Goal: Task Accomplishment & Management: Complete application form

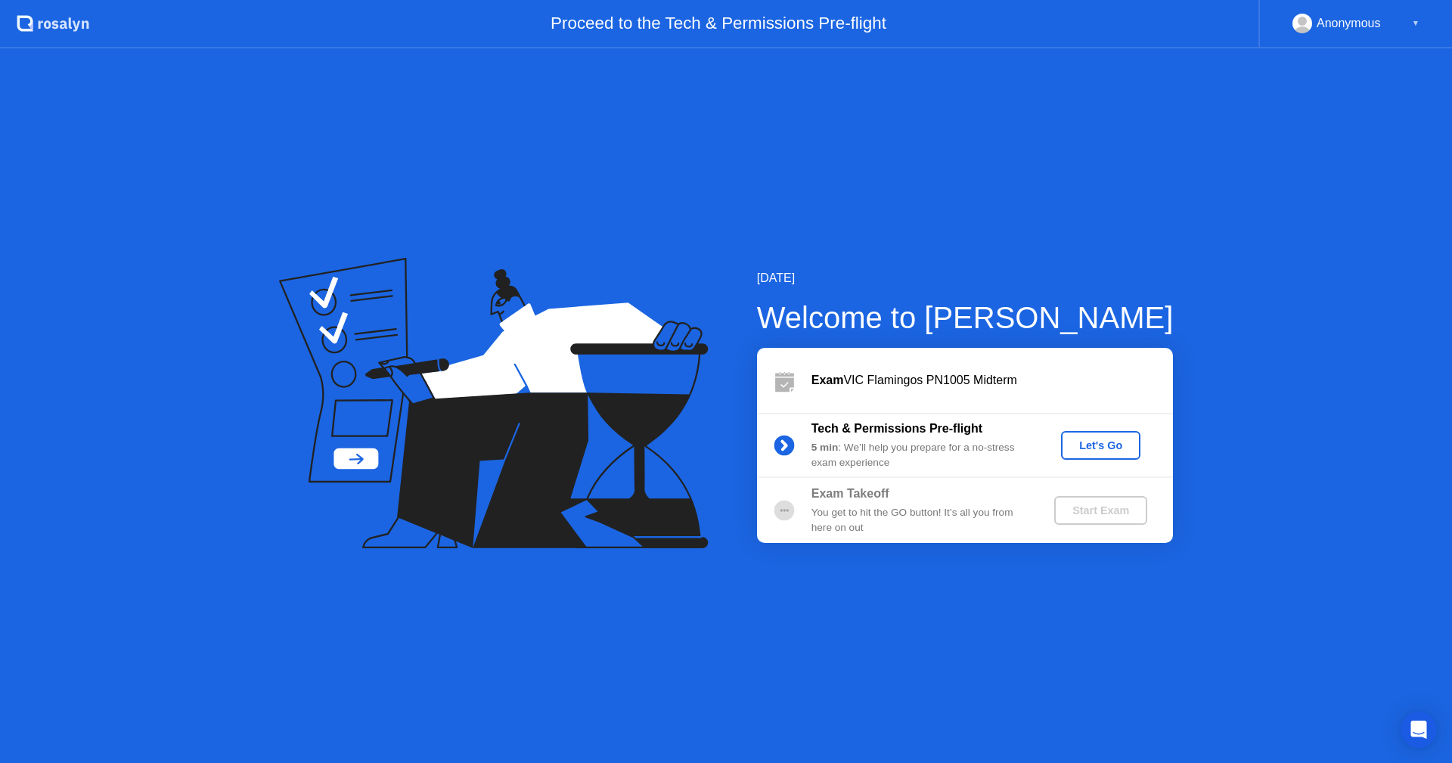
click at [1086, 457] on button "Let's Go" at bounding box center [1100, 445] width 79 height 29
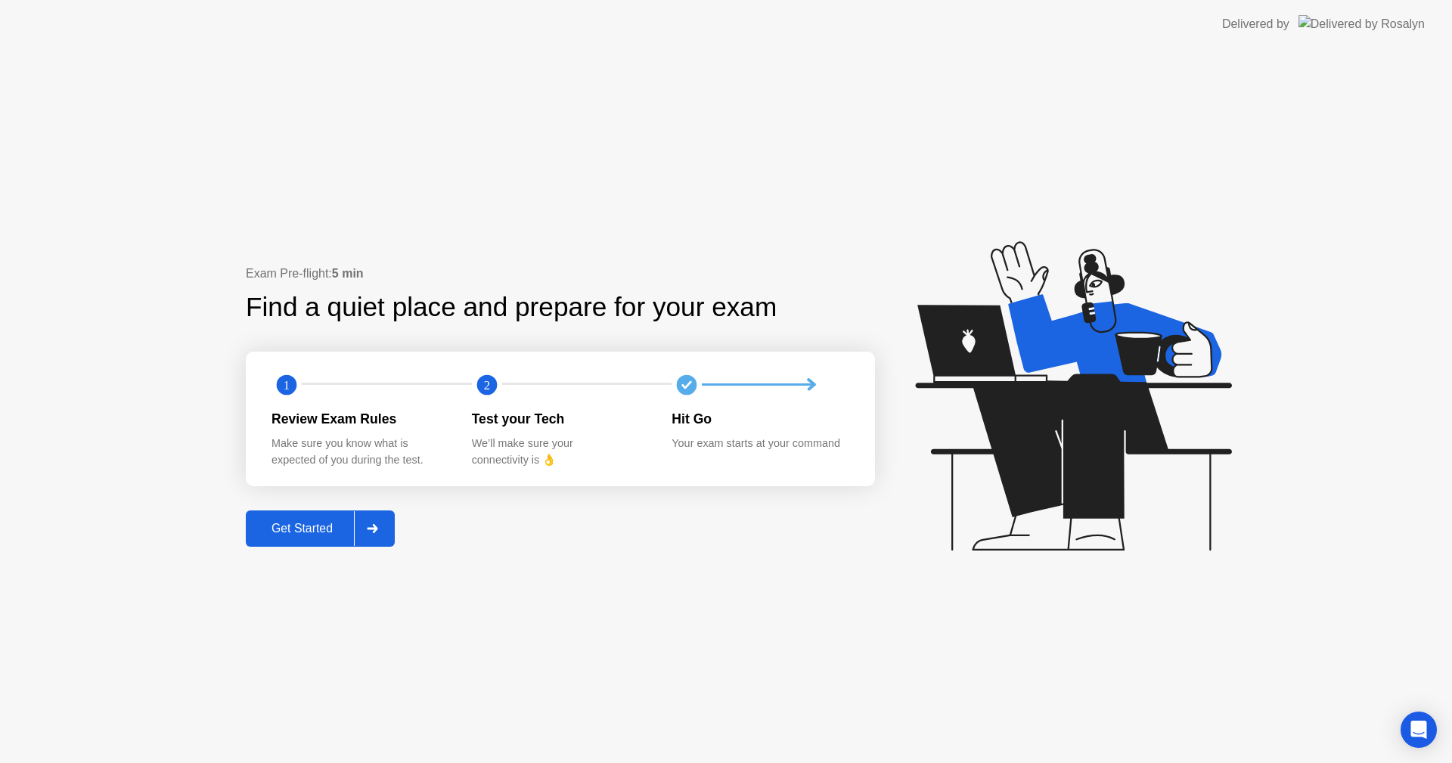
click at [320, 543] on button "Get Started" at bounding box center [320, 528] width 149 height 36
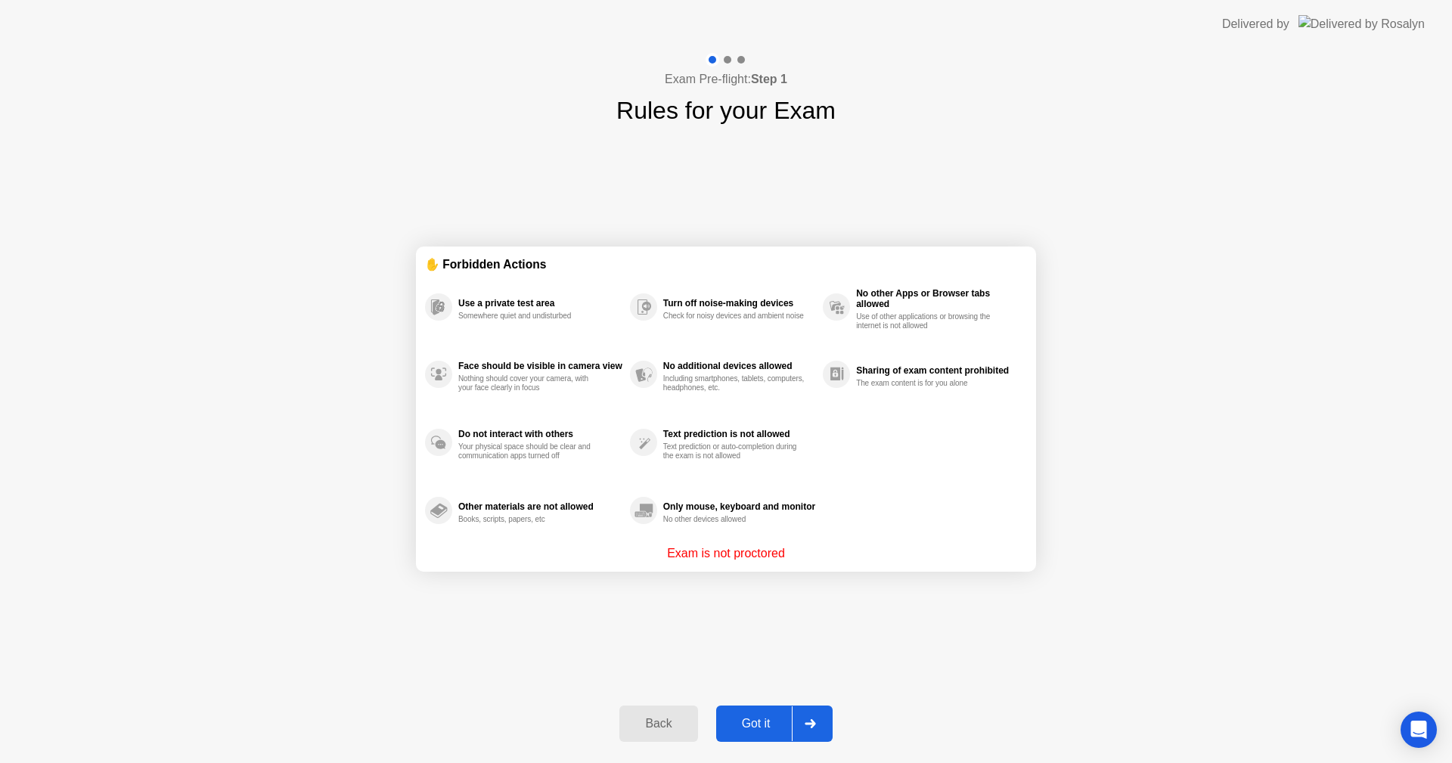
click at [756, 722] on div "Got it" at bounding box center [756, 724] width 71 height 14
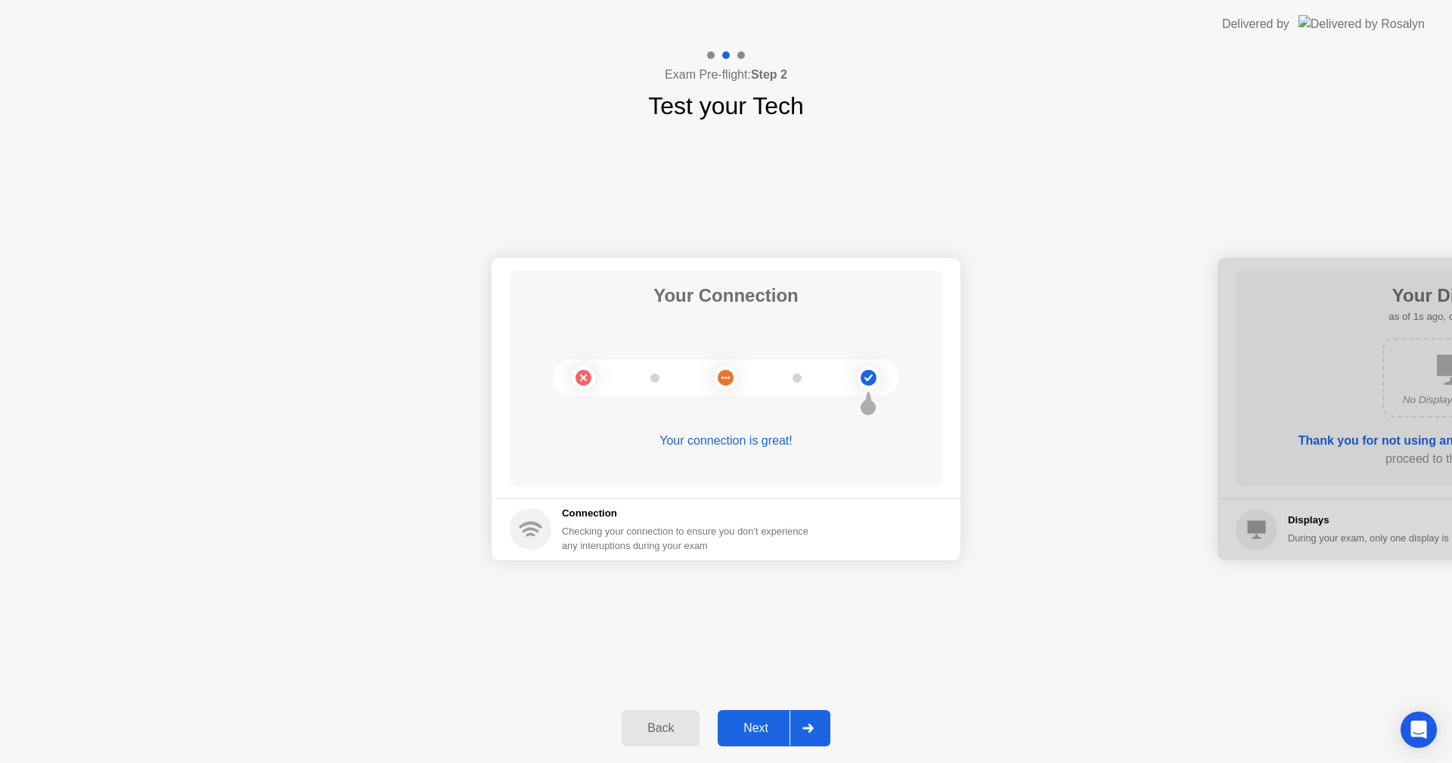
click at [755, 724] on div "Next" at bounding box center [755, 728] width 67 height 14
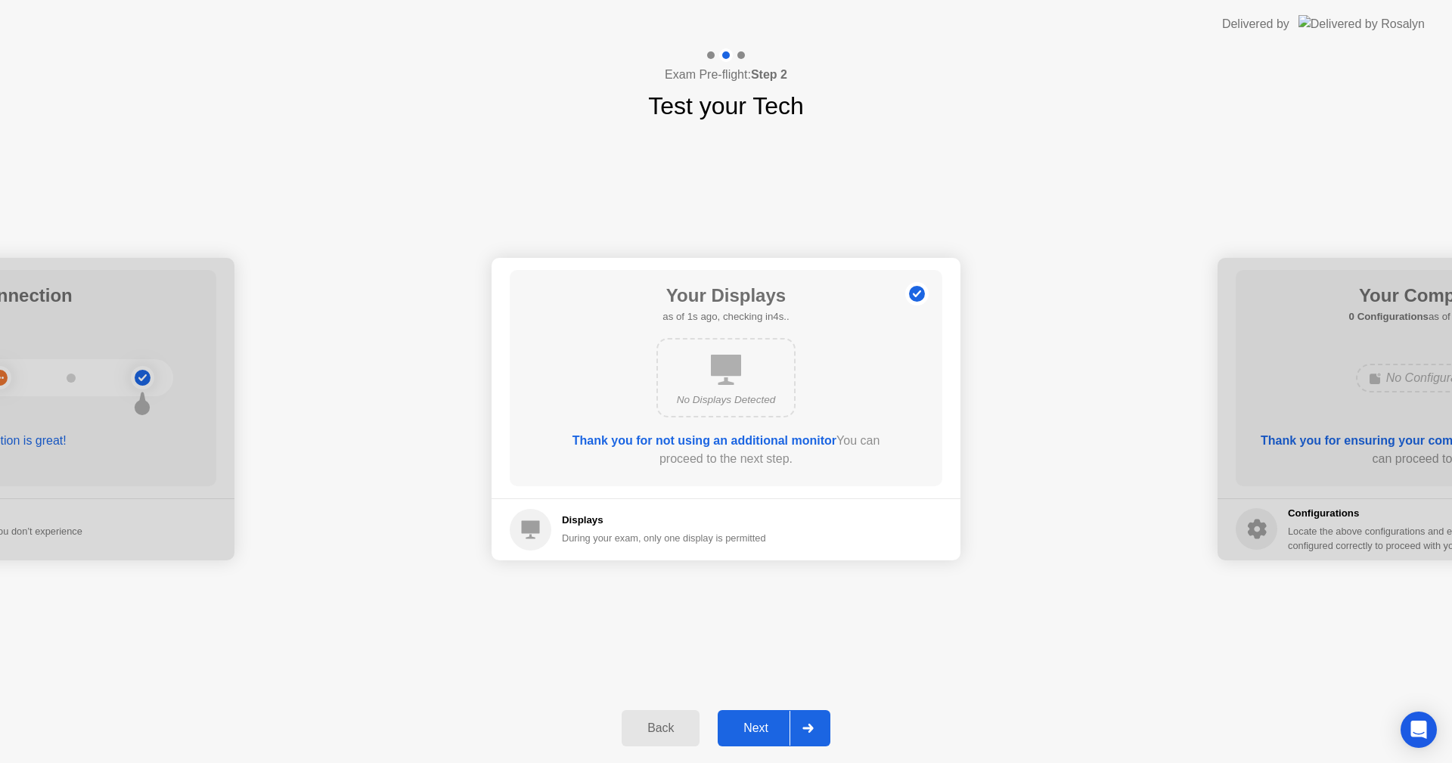
click at [755, 724] on div "Next" at bounding box center [755, 728] width 67 height 14
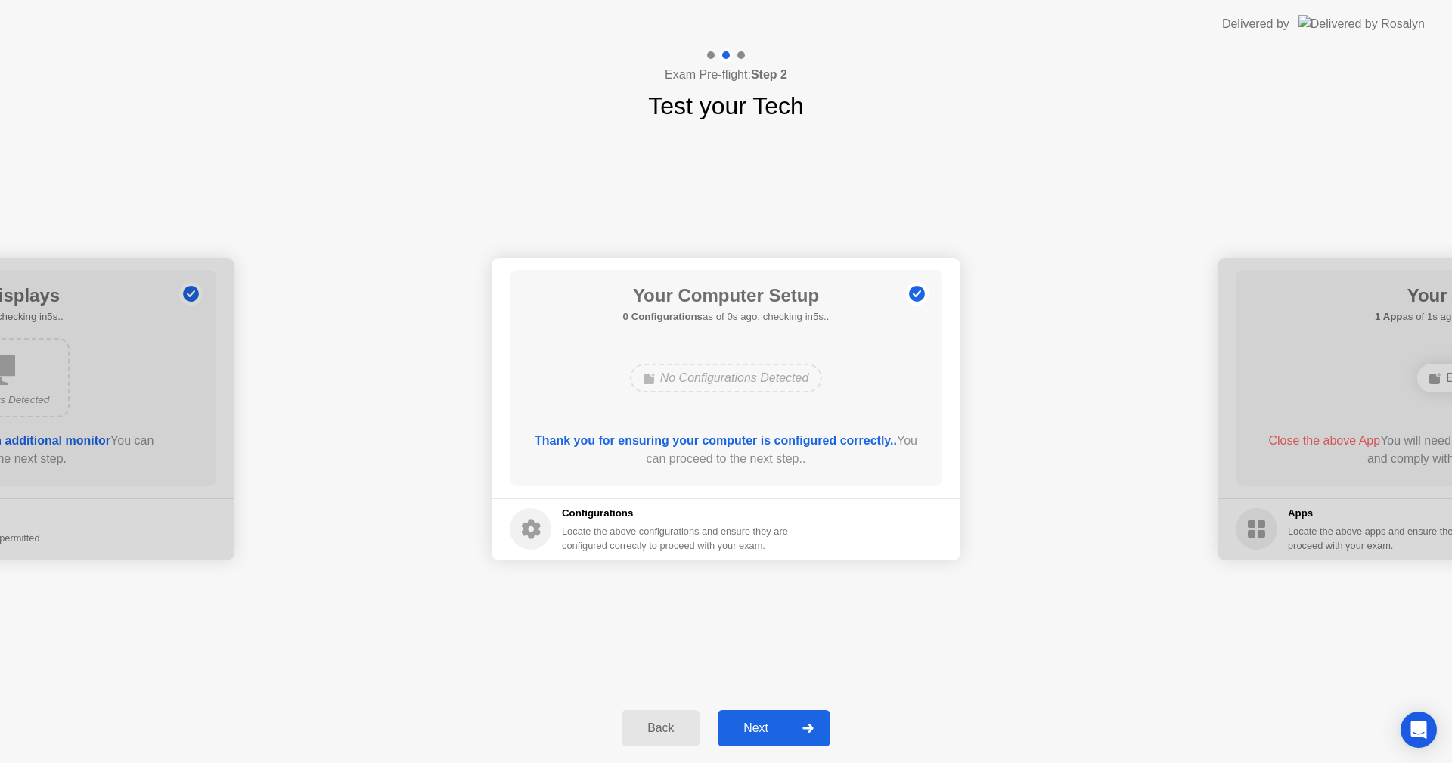
click at [755, 724] on div "Next" at bounding box center [755, 728] width 67 height 14
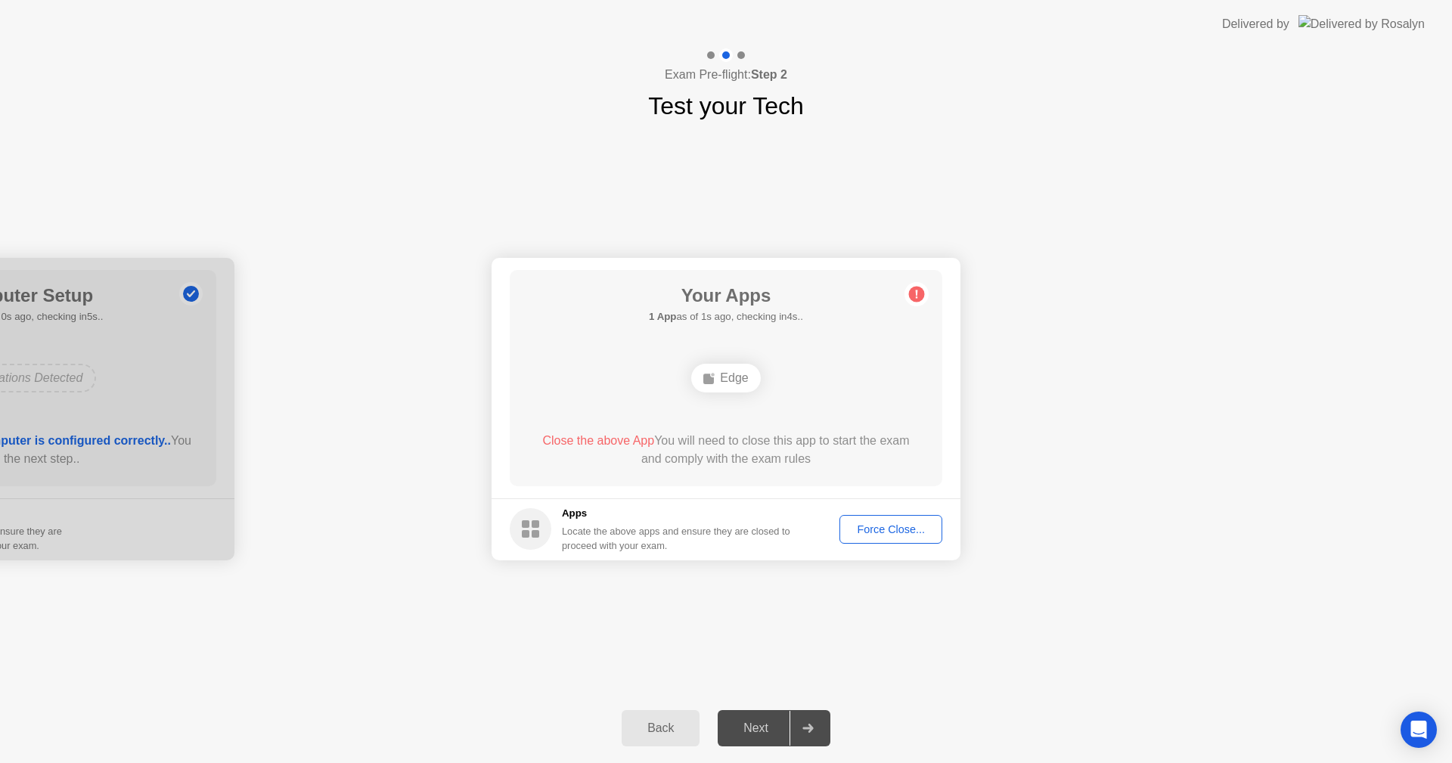
click at [819, 315] on div "Your Apps 1 App as of 1s ago, checking in4s.. Edge Close the above App You will…" at bounding box center [726, 378] width 432 height 216
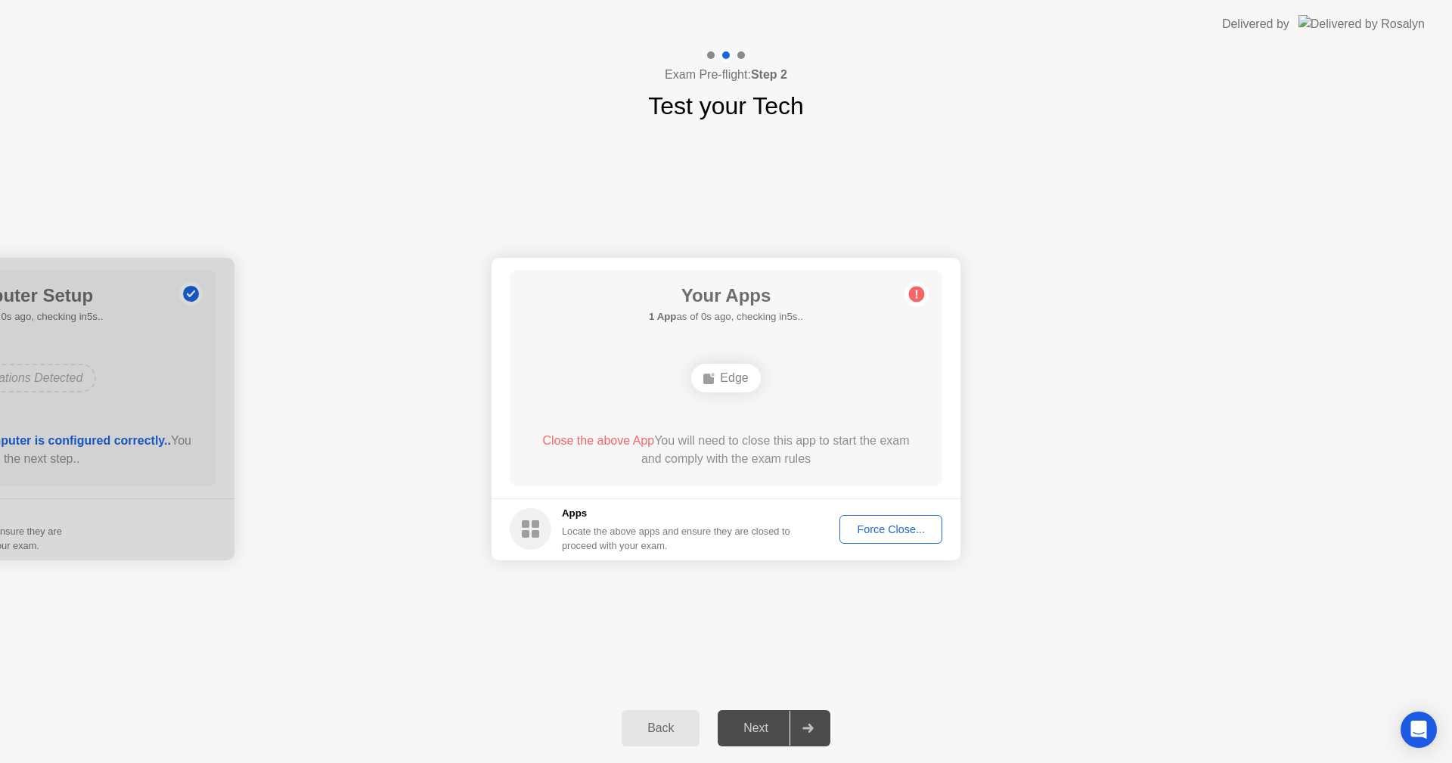
click at [876, 529] on div "Force Close..." at bounding box center [891, 529] width 92 height 12
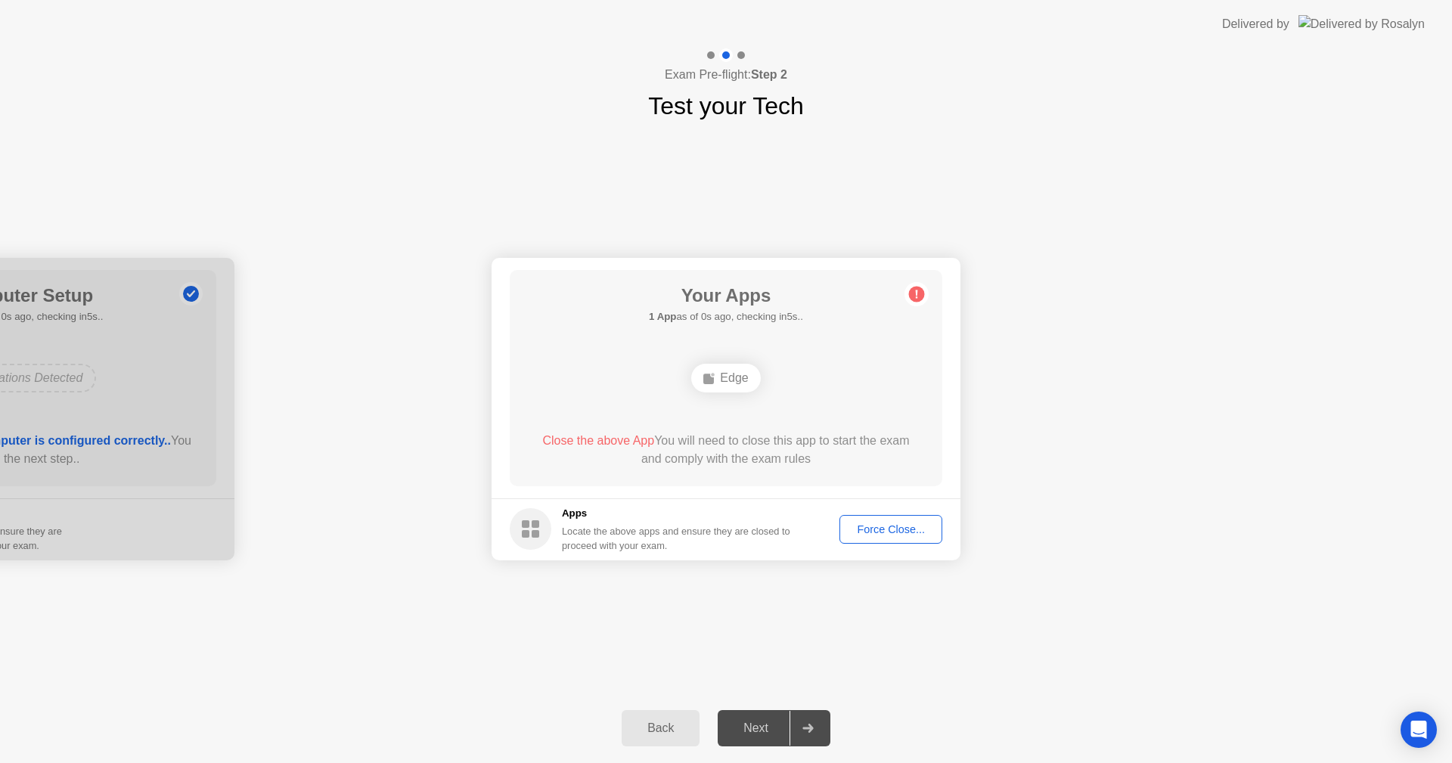
click at [918, 299] on circle at bounding box center [917, 294] width 16 height 16
drag, startPoint x: 765, startPoint y: 638, endPoint x: 761, endPoint y: 395, distance: 243.5
click at [761, 395] on div "Your Connection Your connection is great! Connection Checking your connection t…" at bounding box center [726, 408] width 1452 height 569
click at [734, 315] on h5 "1 App as of 3s ago, checking in2s.." at bounding box center [726, 316] width 154 height 15
drag, startPoint x: 734, startPoint y: 315, endPoint x: 749, endPoint y: 420, distance: 106.2
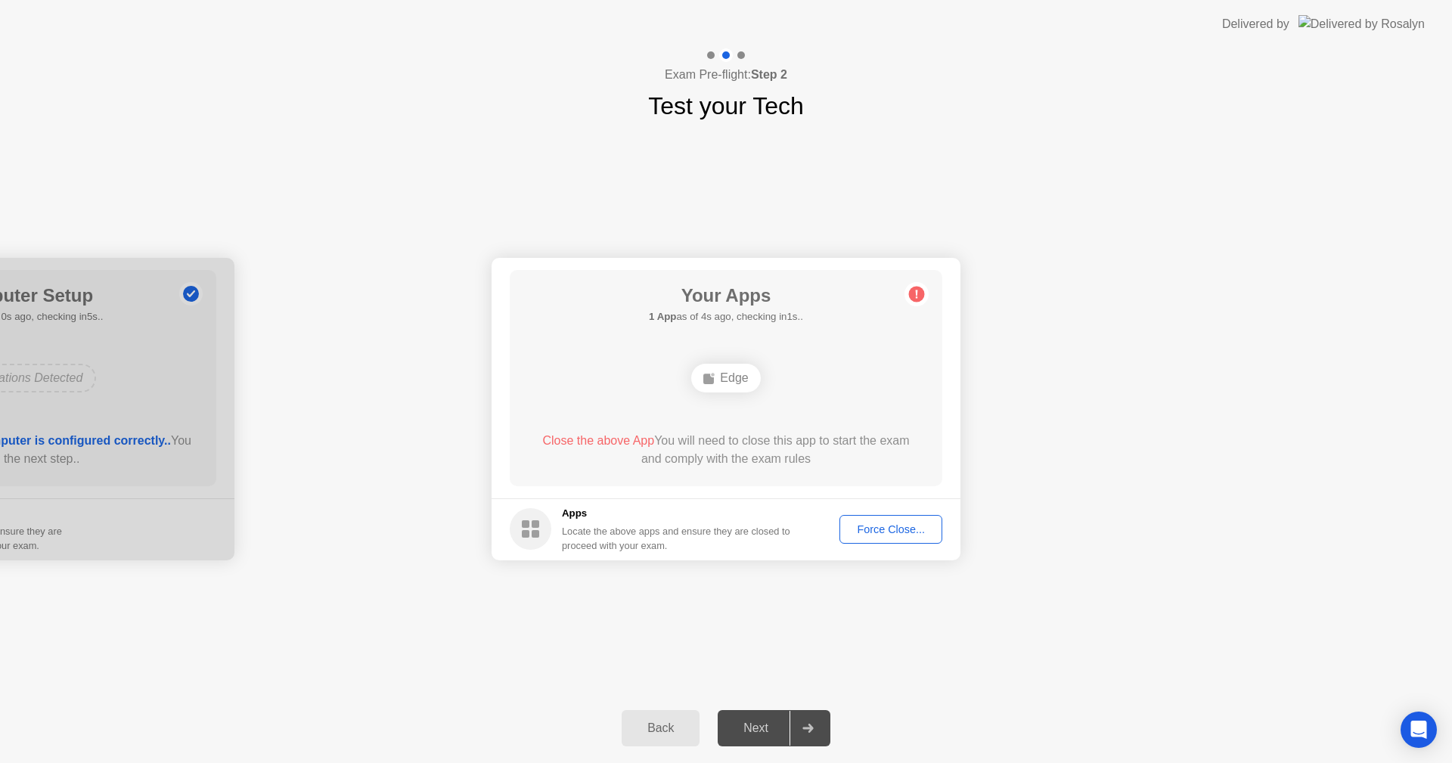
click at [749, 420] on div "Your Apps 1 App as of 4s ago, checking in1s.. Edge Close the above App You will…" at bounding box center [726, 378] width 432 height 216
drag, startPoint x: 724, startPoint y: 382, endPoint x: 758, endPoint y: 724, distance: 343.4
click at [758, 724] on div "Exam Pre-flight: Step 2 Test your Tech Your Connection Your connection is great…" at bounding box center [726, 405] width 1452 height 714
click at [758, 724] on div "Next" at bounding box center [755, 728] width 67 height 14
click at [863, 527] on div "Force Close..." at bounding box center [891, 529] width 92 height 12
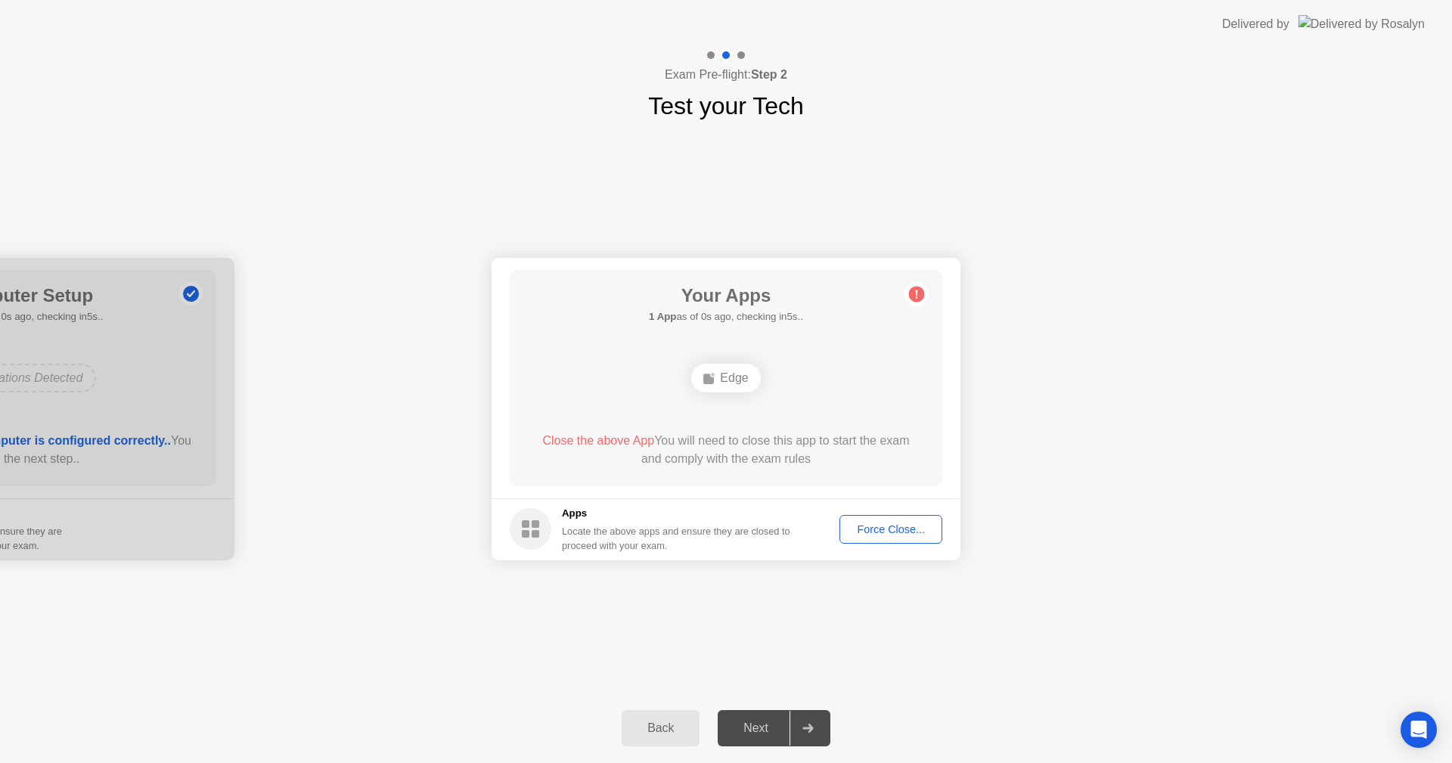
click at [743, 371] on div "Edge" at bounding box center [725, 378] width 69 height 29
click at [914, 296] on circle at bounding box center [917, 294] width 16 height 16
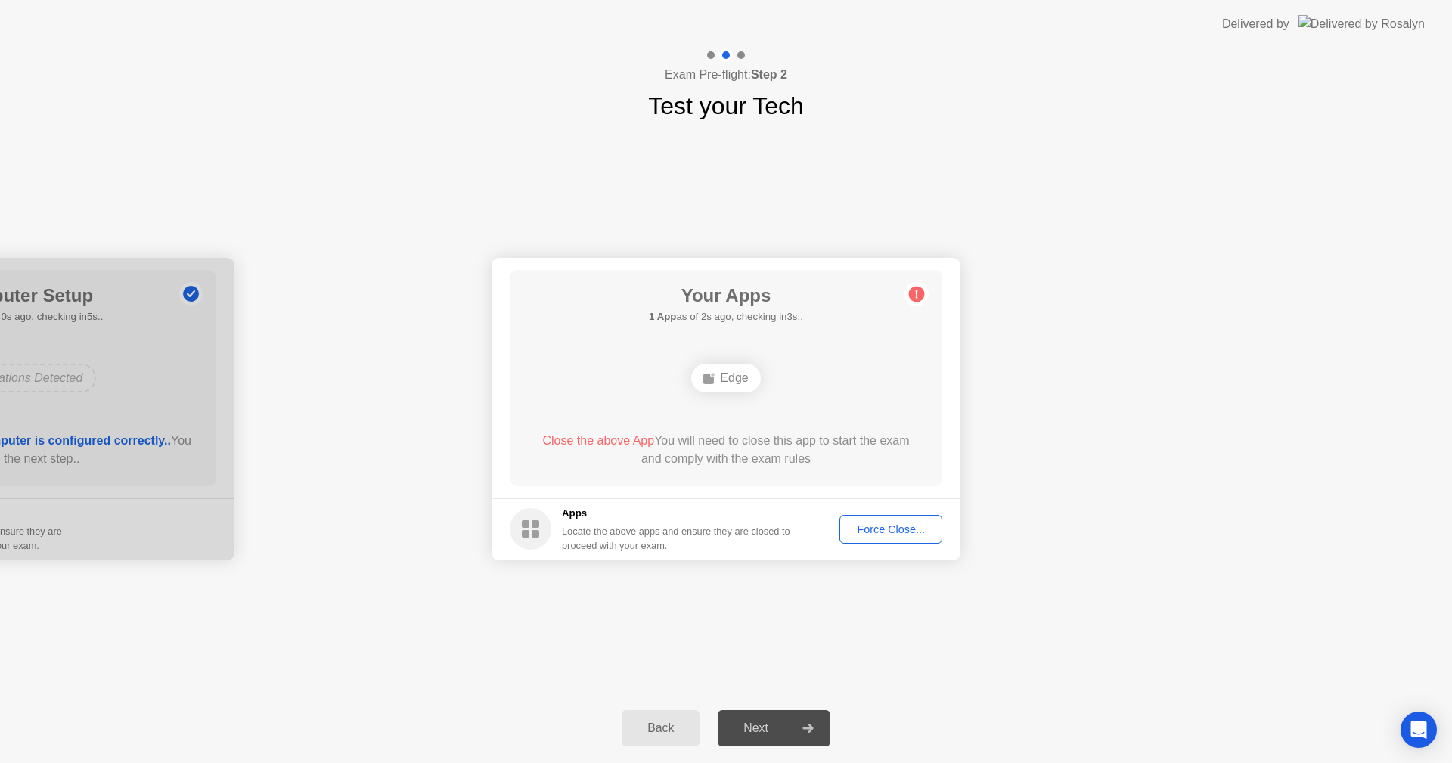
click at [914, 296] on circle at bounding box center [917, 294] width 16 height 16
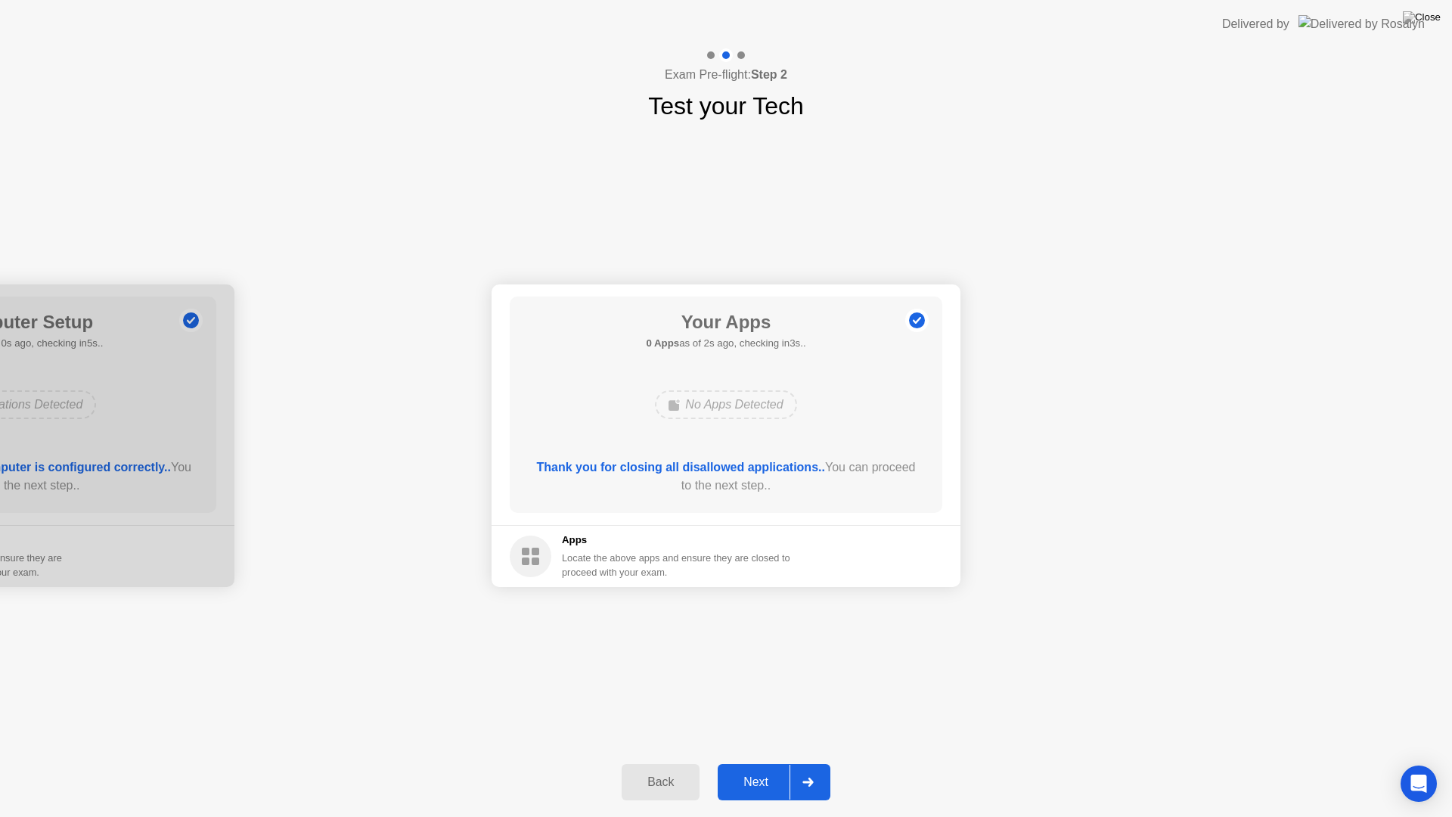
click at [761, 762] on div "Next" at bounding box center [755, 782] width 67 height 14
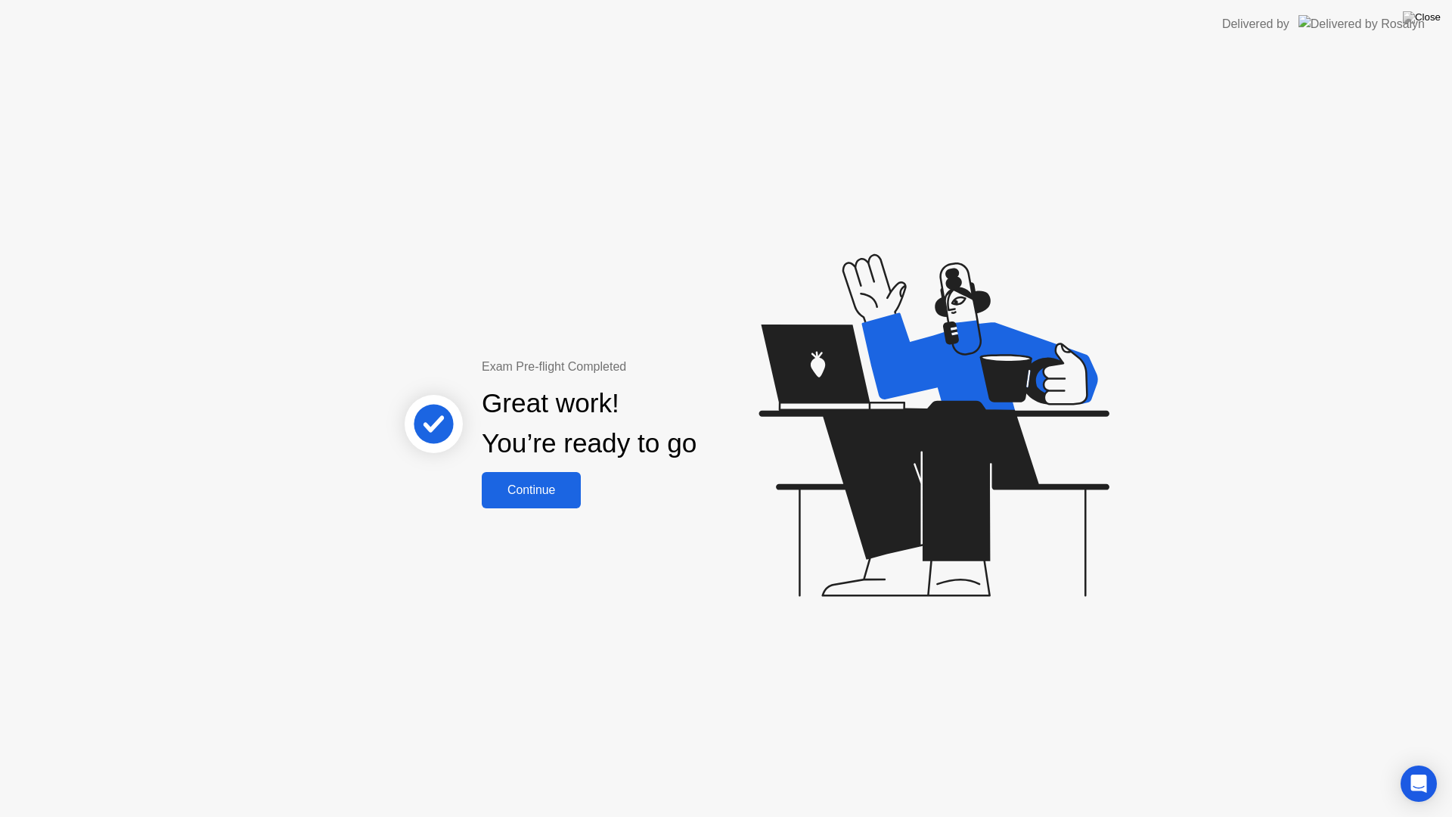
click at [545, 497] on div "Continue" at bounding box center [531, 490] width 90 height 14
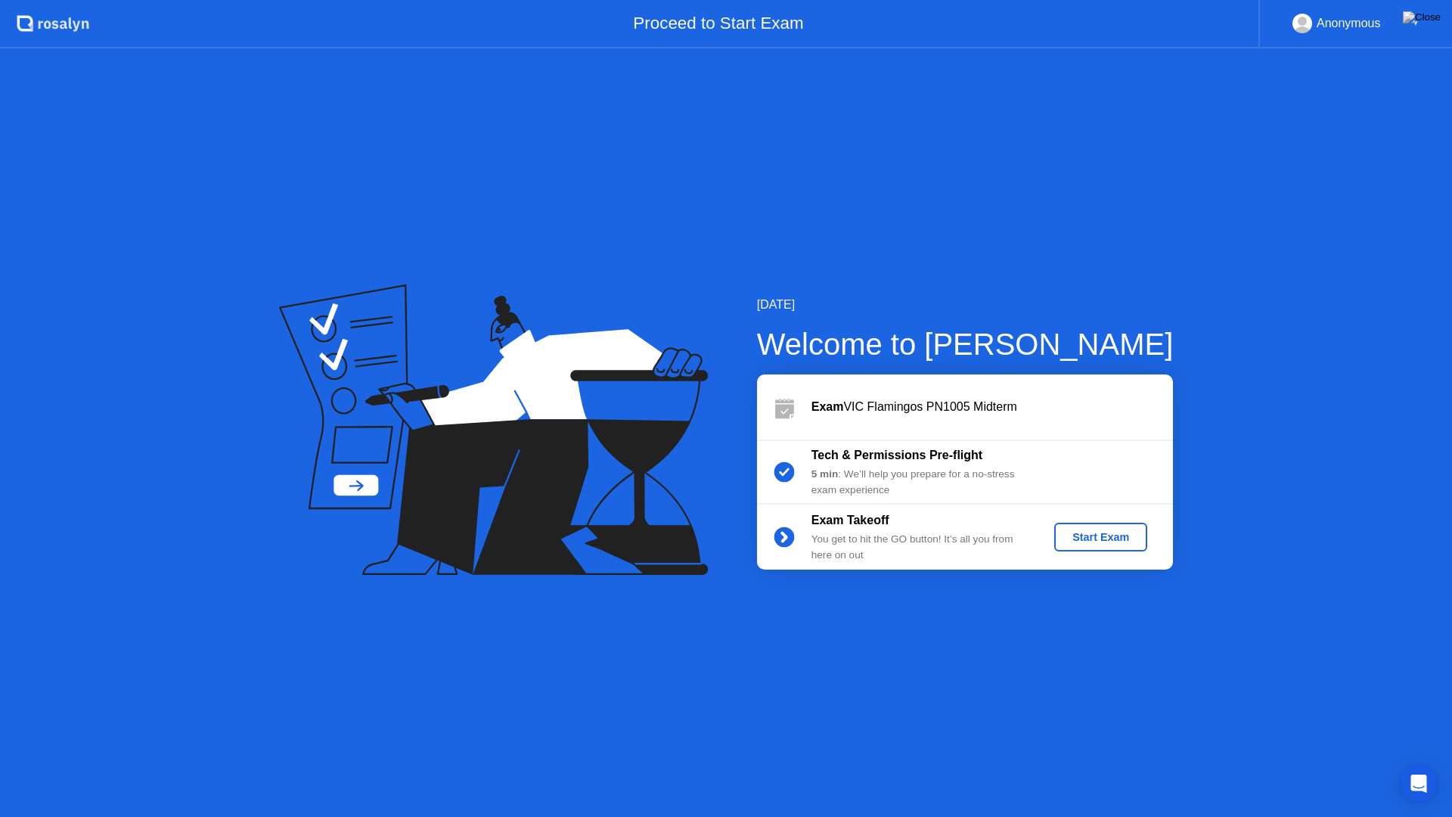
click at [1086, 541] on div "Start Exam" at bounding box center [1100, 537] width 81 height 12
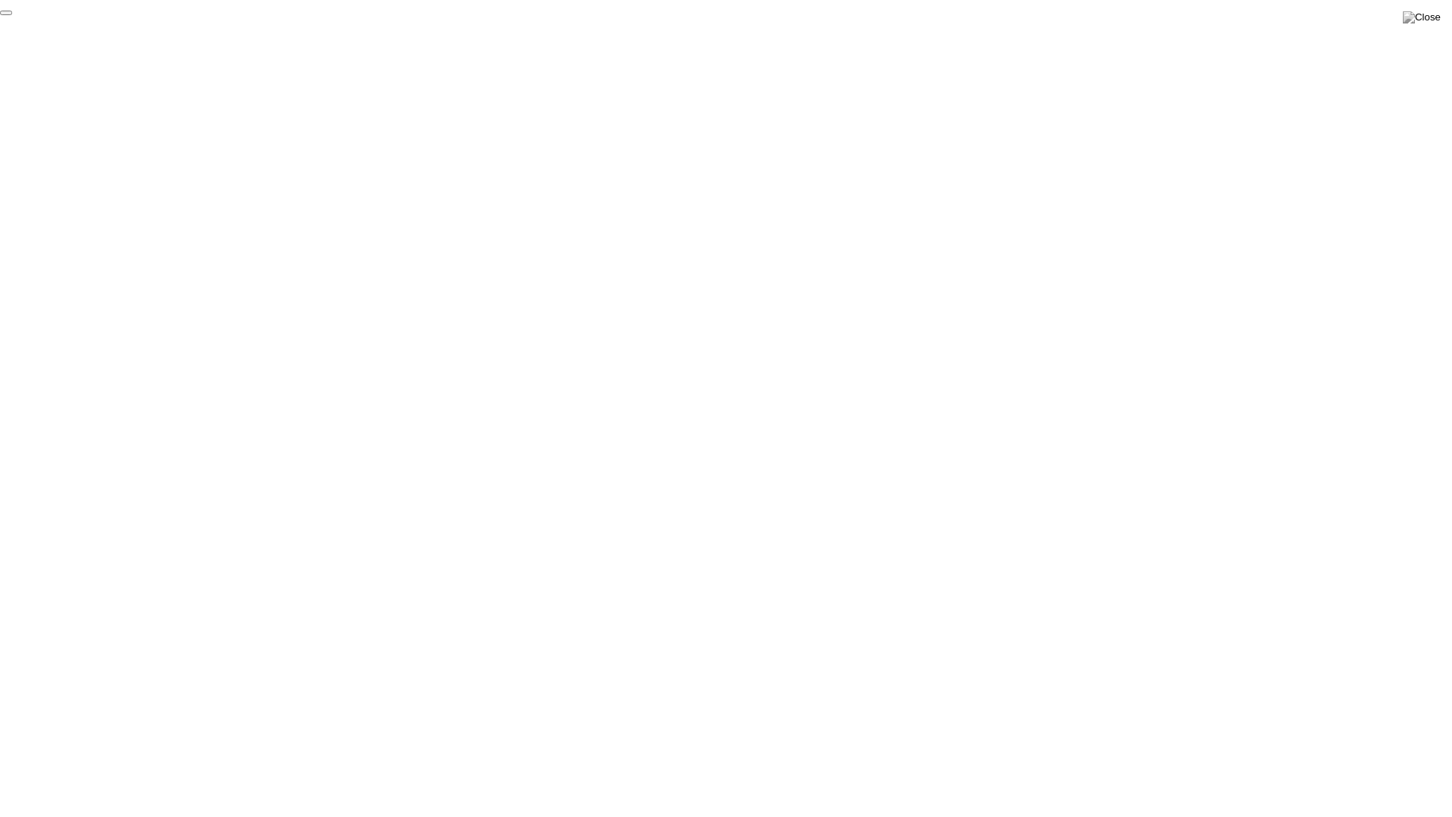
click div "End Proctoring Session"
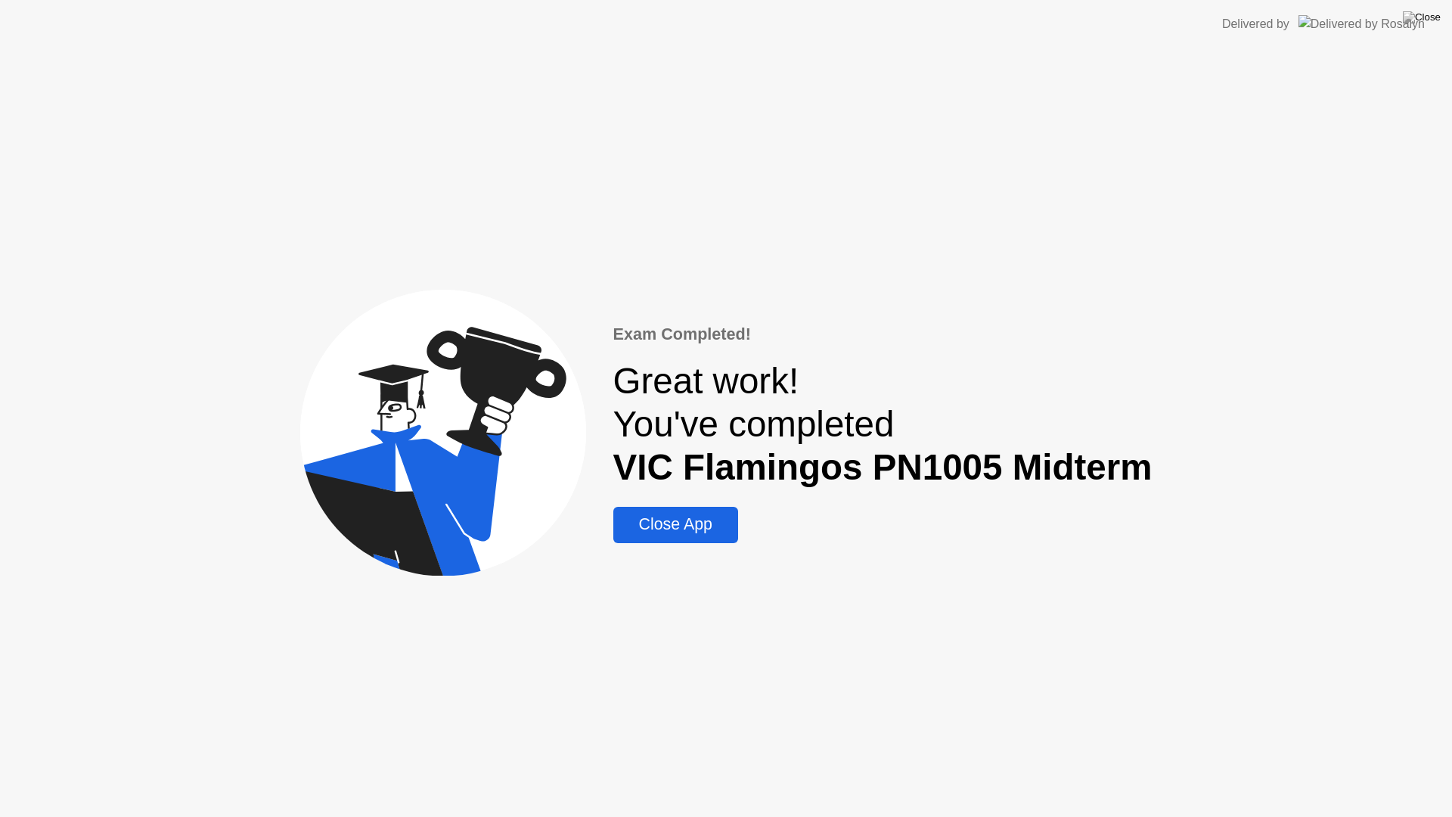
click at [671, 515] on div "Close App" at bounding box center [676, 524] width 116 height 19
